Goal: Task Accomplishment & Management: Complete application form

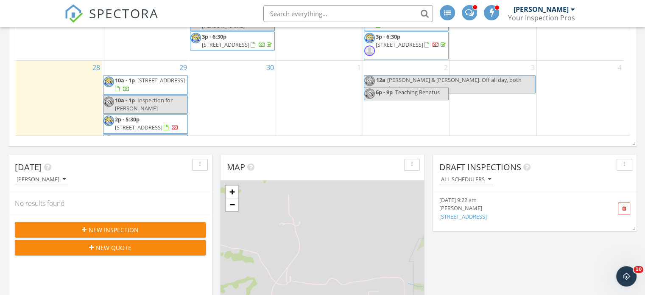
scroll to position [253, 0]
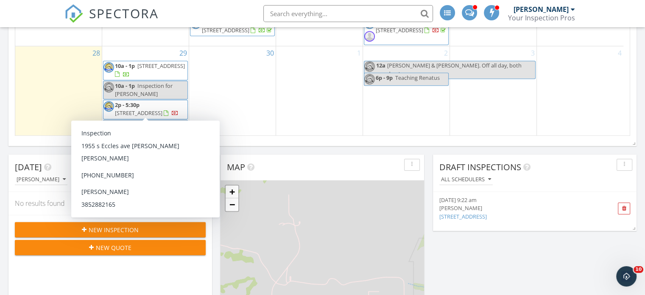
click at [143, 121] on span "Inspection" at bounding box center [148, 125] width 27 height 8
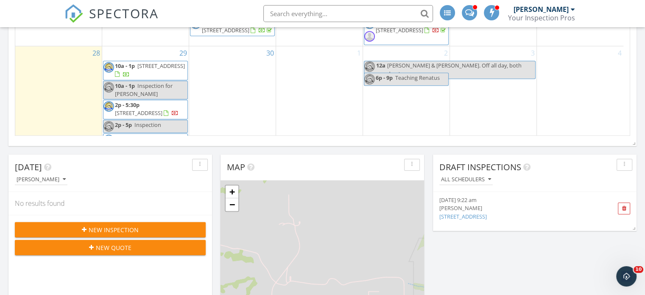
click at [273, 59] on div at bounding box center [322, 147] width 645 height 295
click at [146, 82] on span "Inspection for Reza" at bounding box center [144, 90] width 58 height 16
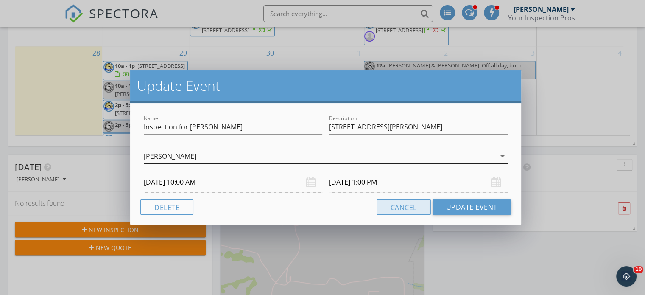
drag, startPoint x: 414, startPoint y: 207, endPoint x: 493, endPoint y: 156, distance: 94.5
click at [415, 207] on button "Cancel" at bounding box center [404, 206] width 54 height 15
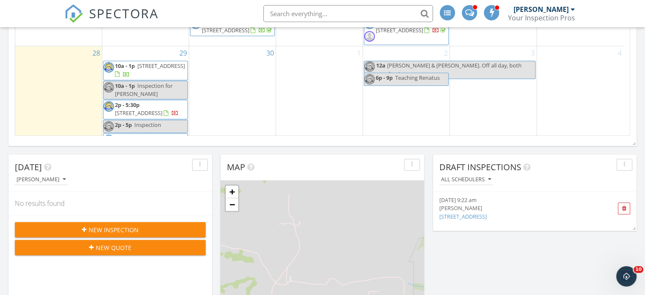
scroll to position [373, 0]
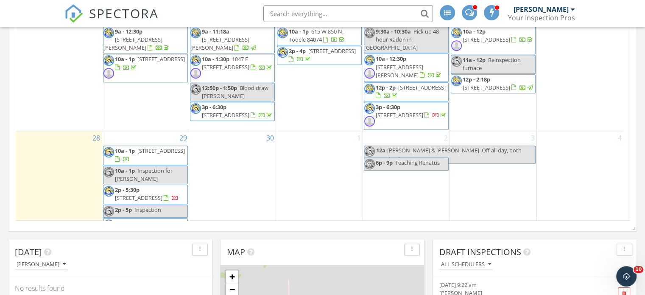
click at [134, 16] on span "SPECTORA" at bounding box center [124, 13] width 70 height 18
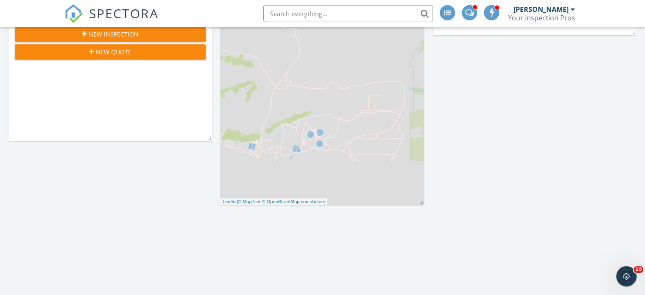
scroll to position [543, 0]
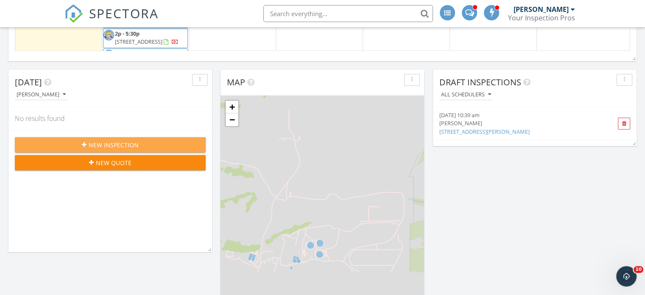
click at [109, 141] on span "New Inspection" at bounding box center [114, 144] width 50 height 9
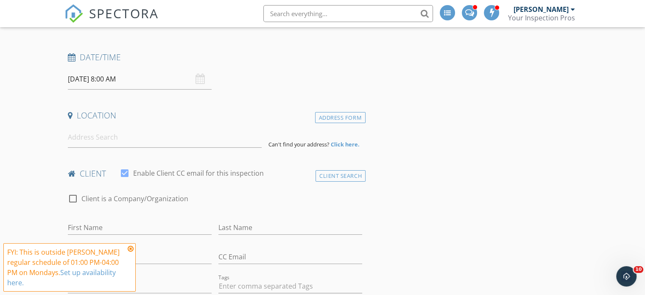
scroll to position [127, 0]
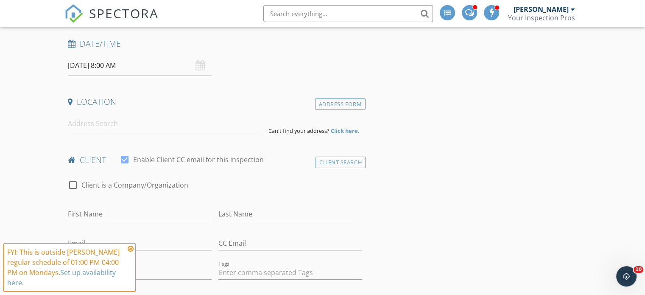
click at [84, 60] on input "09/29/2025 8:00 AM" at bounding box center [140, 65] width 144 height 21
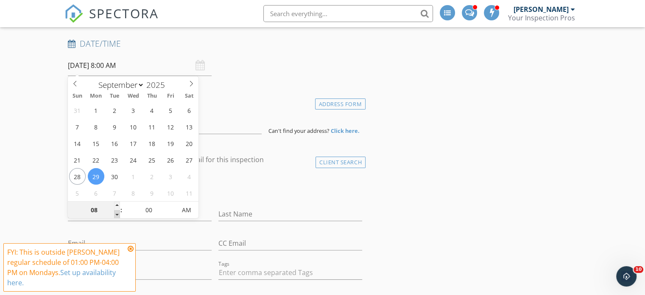
type input "07"
type input "09/29/2025 7:00 AM"
click at [117, 212] on span at bounding box center [117, 214] width 6 height 8
type input "06"
type input "09/29/2025 6:00 AM"
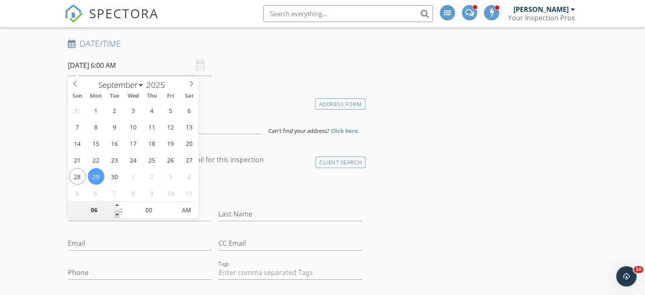
click at [117, 212] on span at bounding box center [117, 214] width 6 height 8
type input "07"
type input "09/29/2025 7:00 AM"
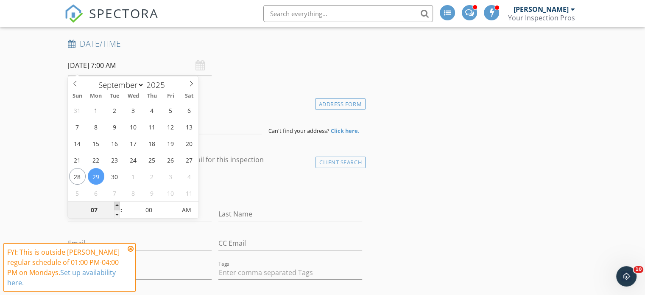
click at [117, 207] on span at bounding box center [117, 206] width 6 height 8
type input "08"
type input "09/29/2025 8:00 AM"
click at [117, 207] on span at bounding box center [117, 206] width 6 height 8
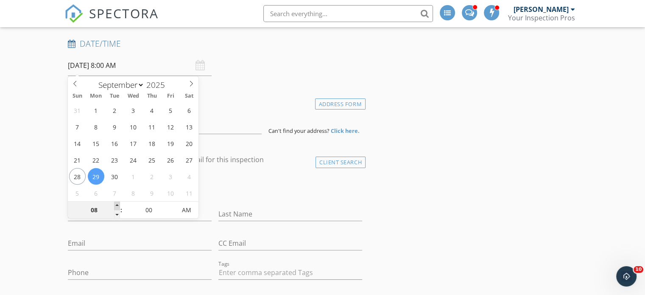
type input "09"
type input "09/29/2025 9:00 AM"
click at [117, 207] on span at bounding box center [117, 206] width 6 height 8
type input "10"
type input "[DATE] 10:00 AM"
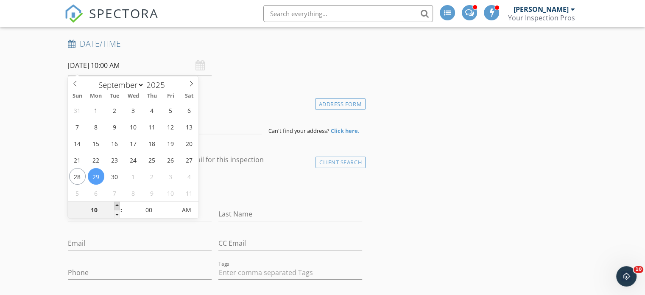
click at [117, 207] on span at bounding box center [117, 206] width 6 height 8
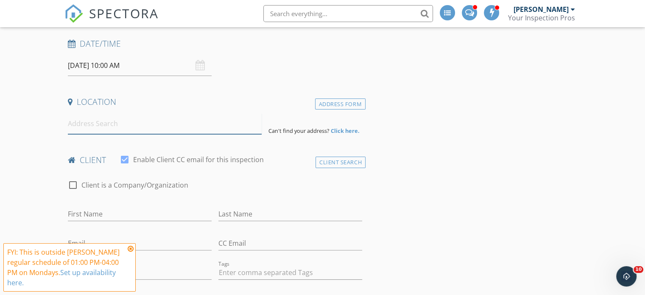
click at [87, 129] on input at bounding box center [165, 123] width 194 height 21
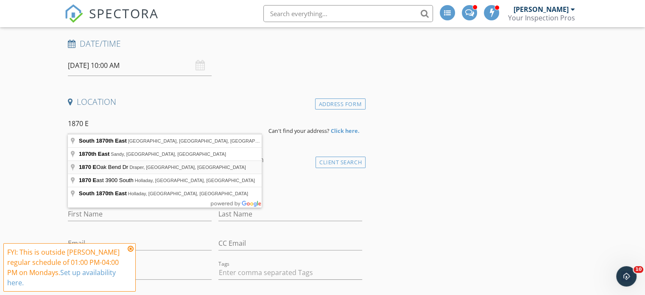
type input "1870 E Oak Bend Dr, Draper, UT, USA"
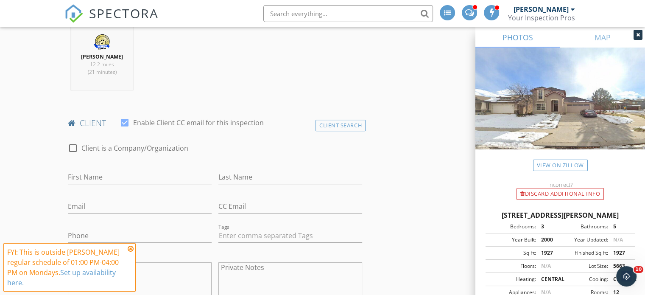
scroll to position [339, 0]
click at [100, 173] on input "First Name" at bounding box center [140, 175] width 144 height 14
type input "Sam"
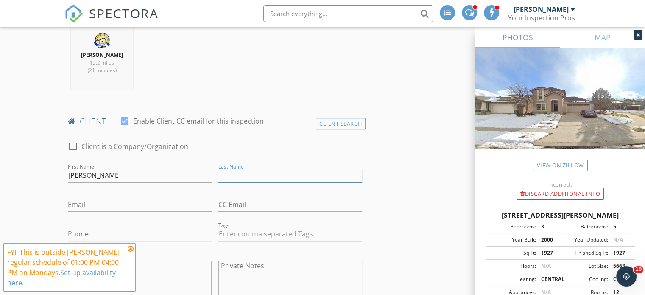
click at [246, 171] on input "Last Name" at bounding box center [291, 175] width 144 height 14
type input "Behjanizadeh"
click at [78, 200] on input "Email" at bounding box center [140, 205] width 144 height 14
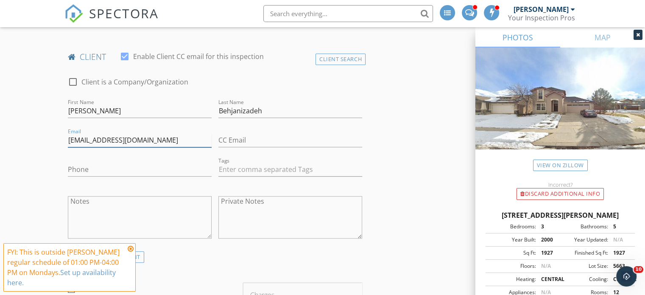
scroll to position [424, 0]
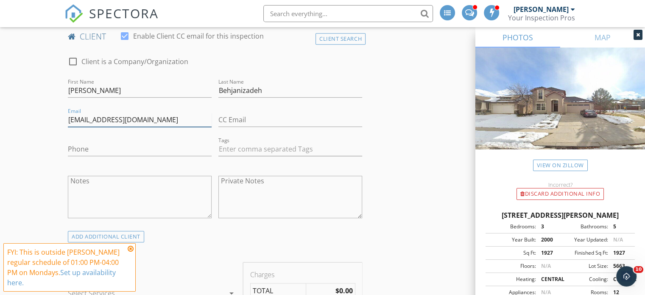
type input "samb4504601@gmail.com"
click at [83, 152] on input "Phone" at bounding box center [140, 149] width 144 height 14
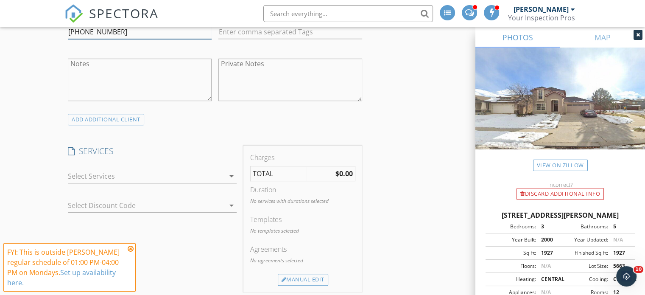
scroll to position [552, 0]
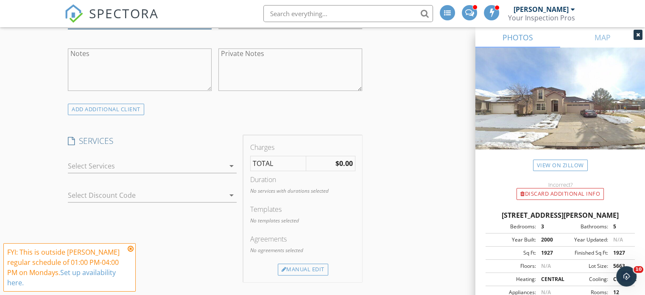
type input "801-450-4601"
click at [234, 163] on icon "arrow_drop_down" at bounding box center [232, 166] width 10 height 10
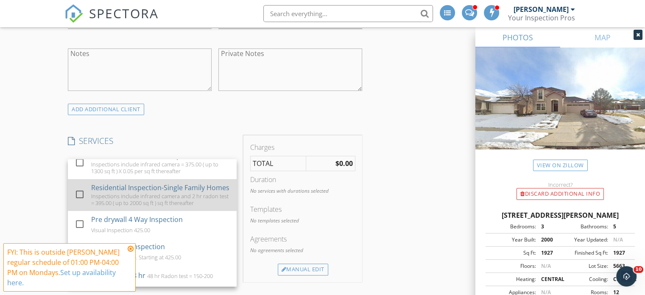
scroll to position [0, 0]
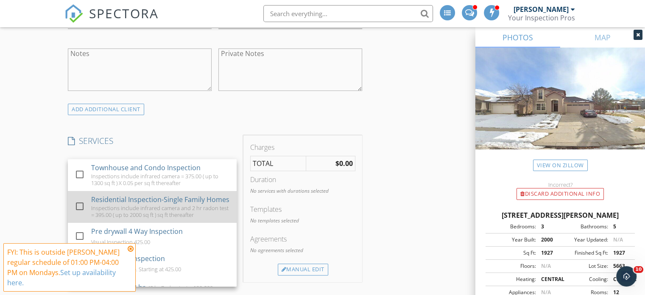
click at [78, 212] on div at bounding box center [80, 206] width 14 height 14
checkbox input "false"
checkbox input "true"
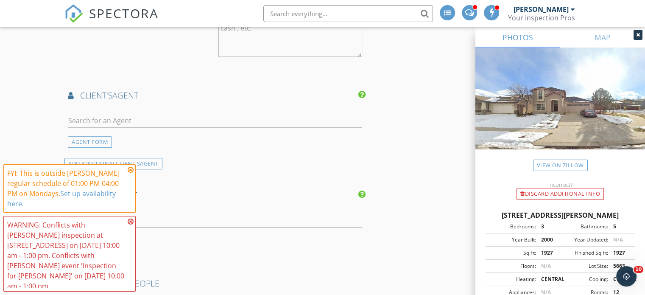
scroll to position [976, 0]
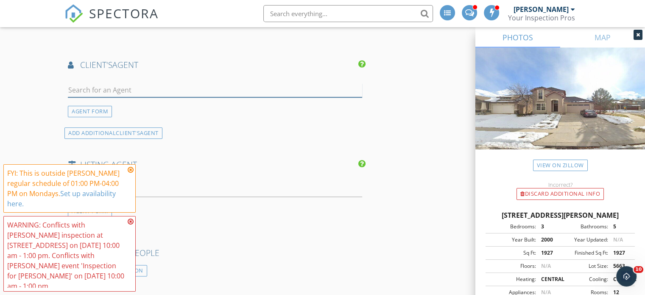
click at [129, 87] on input "text" at bounding box center [215, 90] width 294 height 14
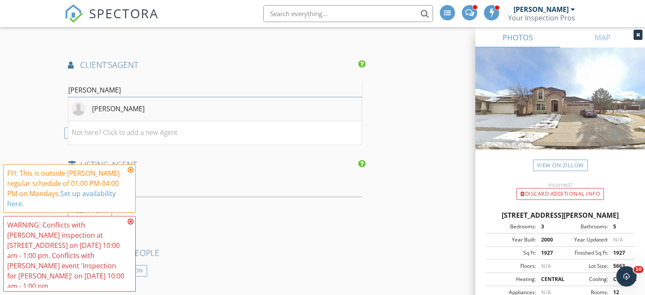
type input "Reza"
click at [118, 106] on div "Reza Abtahi" at bounding box center [118, 109] width 53 height 10
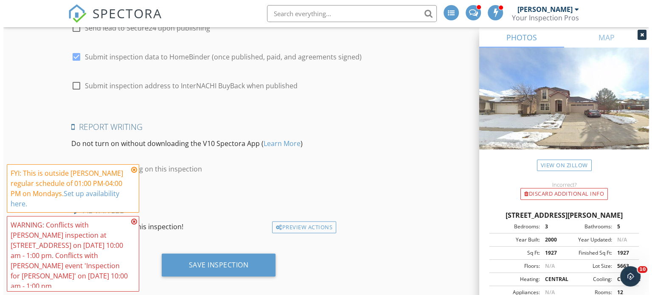
scroll to position [1602, 0]
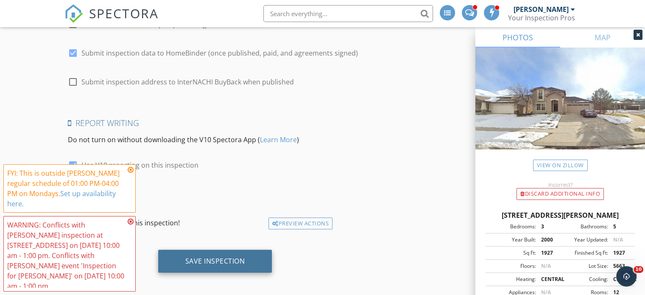
click at [199, 264] on div "Save Inspection" at bounding box center [215, 261] width 114 height 23
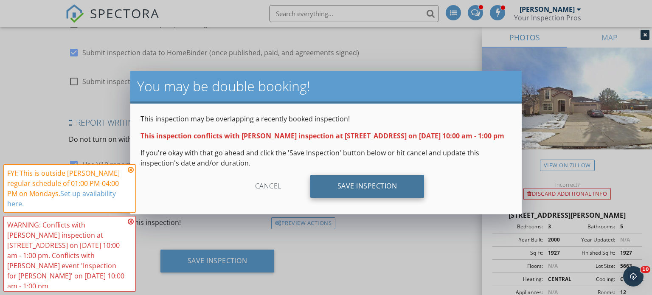
click at [349, 196] on div "Save Inspection" at bounding box center [367, 186] width 114 height 23
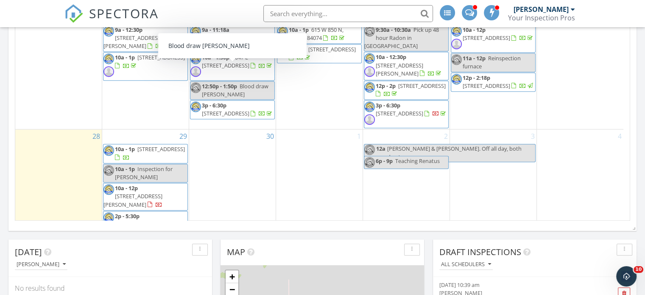
scroll to position [259, 0]
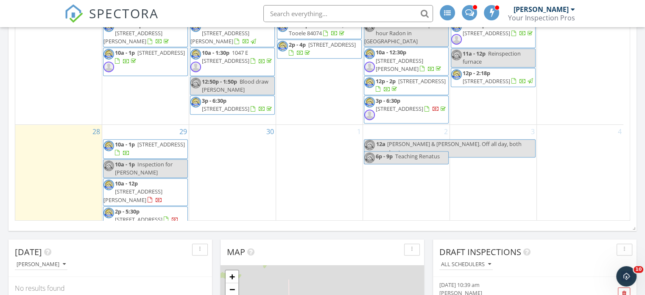
click at [112, 14] on span "SPECTORA" at bounding box center [124, 13] width 70 height 18
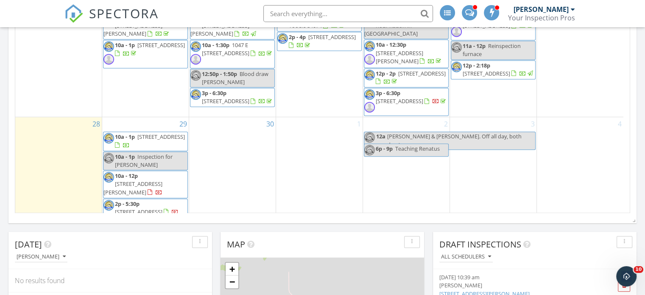
scroll to position [415, 0]
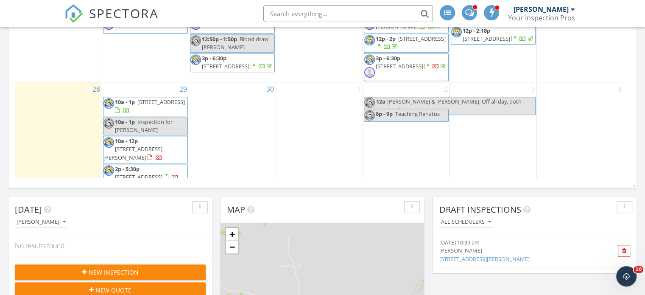
click at [158, 118] on div "10a - 1p Inspection for [PERSON_NAME]" at bounding box center [146, 126] width 84 height 16
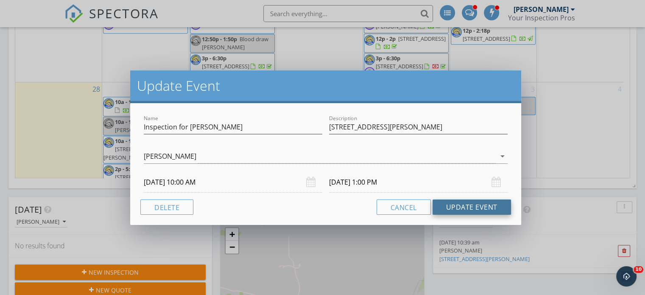
click at [450, 207] on button "Update Event" at bounding box center [472, 206] width 78 height 15
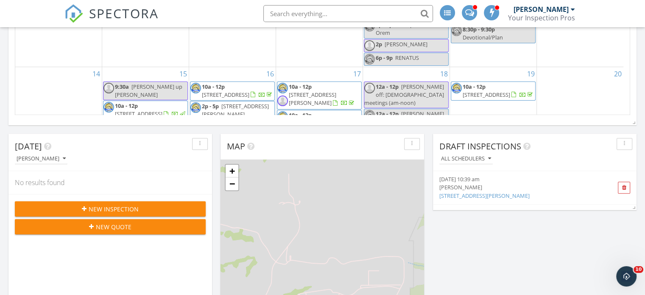
scroll to position [373, 0]
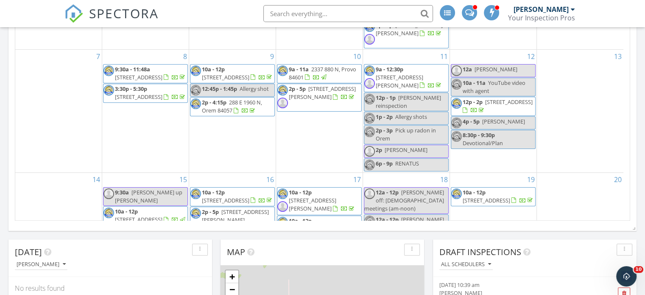
click at [53, 140] on div "7" at bounding box center [58, 111] width 87 height 123
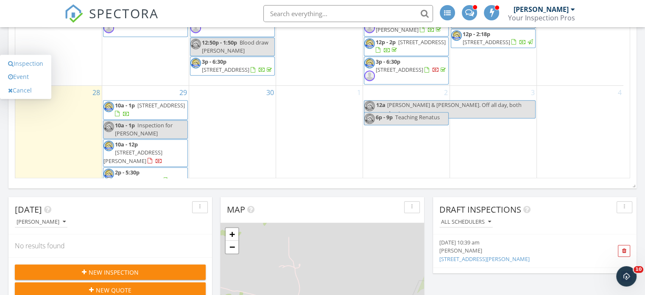
scroll to position [259, 0]
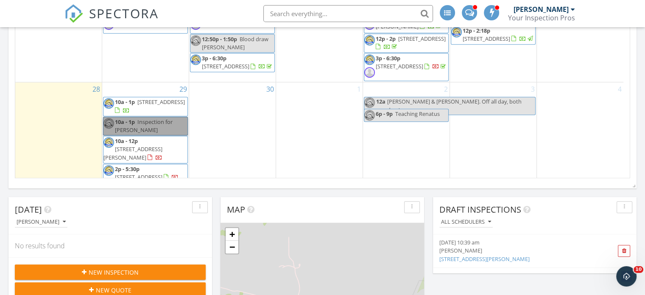
click at [69, 149] on div "28" at bounding box center [58, 142] width 87 height 121
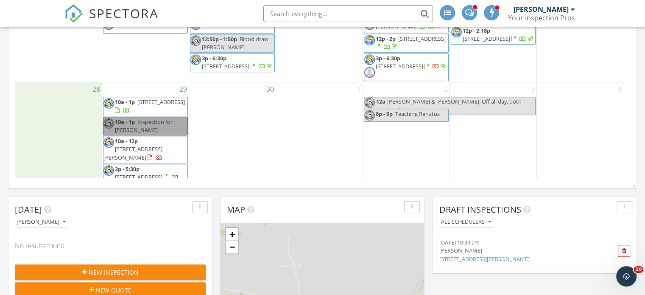
click at [136, 117] on link "10a - 1p Inspection for [PERSON_NAME]" at bounding box center [145, 126] width 85 height 19
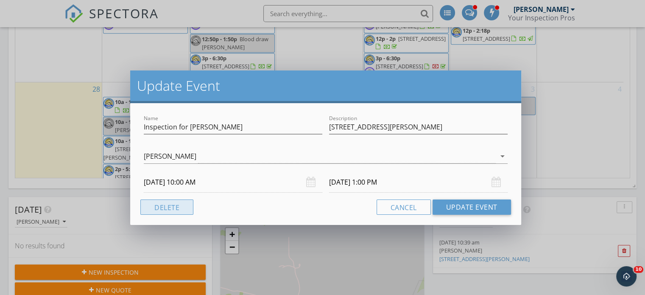
drag, startPoint x: 175, startPoint y: 205, endPoint x: 189, endPoint y: 191, distance: 19.8
click at [176, 205] on button "Delete" at bounding box center [166, 206] width 53 height 15
click at [65, 148] on div "Update Event Name Inspection for Reza Description [STREET_ADDRESS][PERSON_NAME]…" at bounding box center [322, 147] width 645 height 295
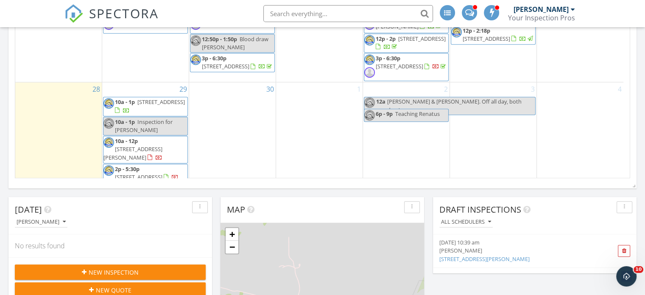
click at [141, 118] on span "Inspection for [PERSON_NAME]" at bounding box center [144, 126] width 58 height 16
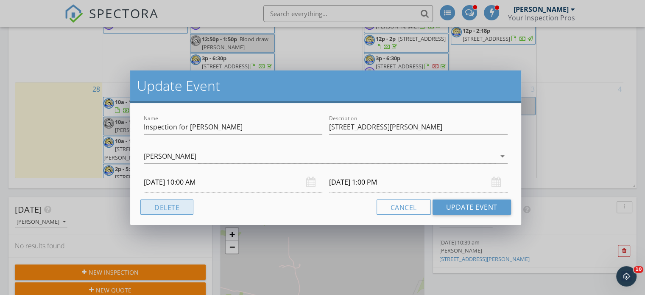
click at [180, 205] on button "Delete" at bounding box center [166, 206] width 53 height 15
click at [167, 210] on button "Delete" at bounding box center [166, 206] width 53 height 15
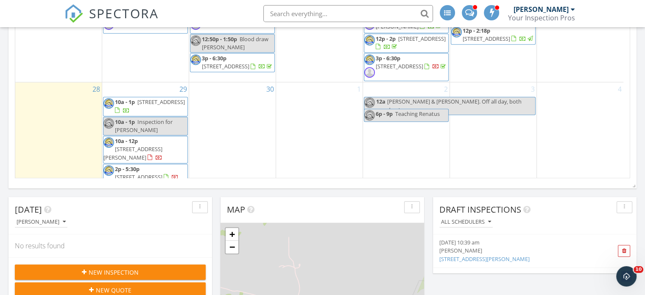
click at [74, 118] on div at bounding box center [322, 147] width 645 height 295
click at [105, 11] on span "SPECTORA" at bounding box center [124, 13] width 70 height 18
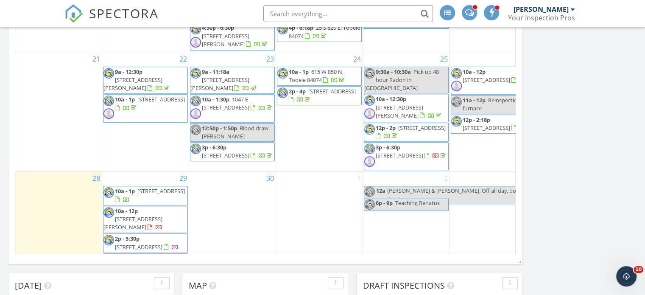
scroll to position [785, 659]
